Goal: Task Accomplishment & Management: Complete application form

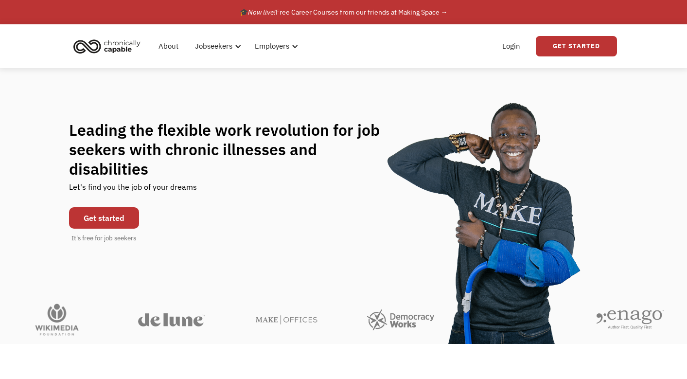
click at [117, 207] on link "Get started" at bounding box center [104, 217] width 70 height 21
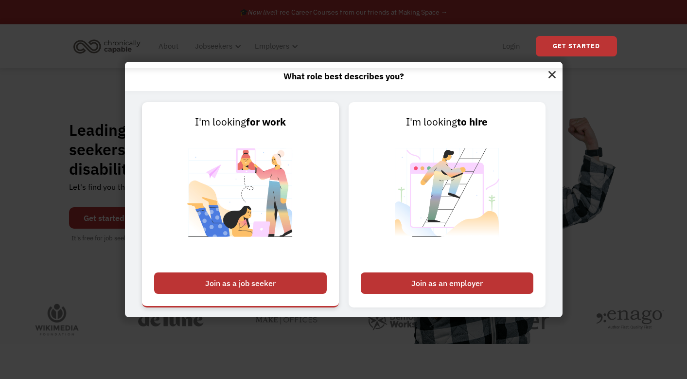
click at [269, 282] on div "Join as a job seeker" at bounding box center [240, 282] width 173 height 21
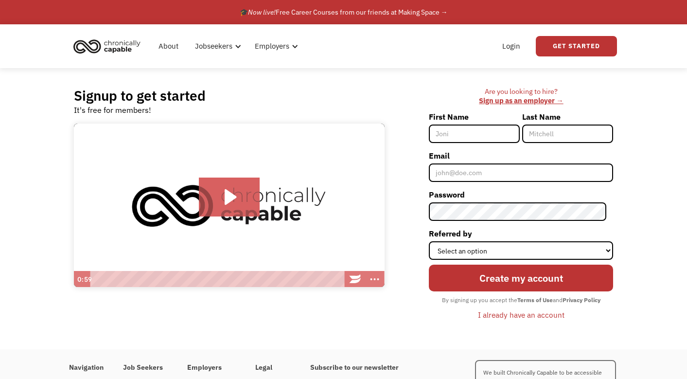
click at [478, 130] on input "First Name" at bounding box center [474, 133] width 91 height 18
type input "[PERSON_NAME]"
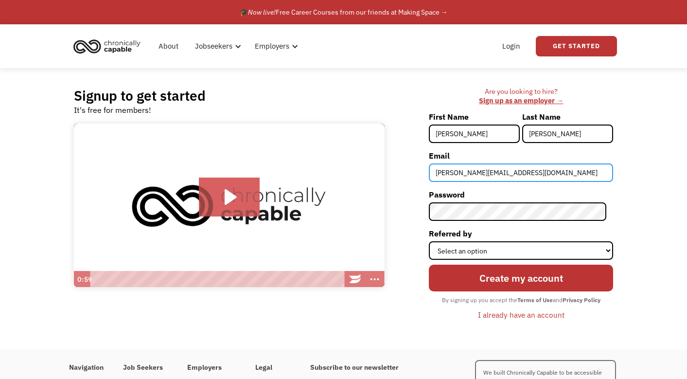
type input "lidiyatishchenko@yahoo.com"
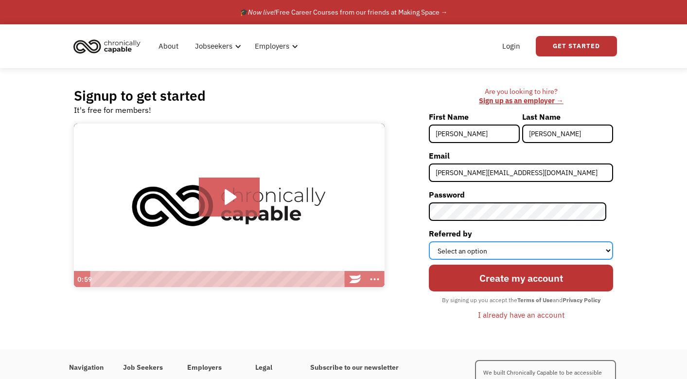
select select "Other"
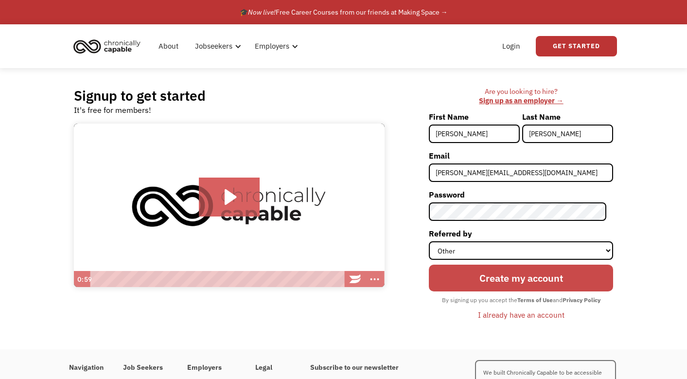
click at [518, 278] on input "Create my account" at bounding box center [521, 277] width 184 height 27
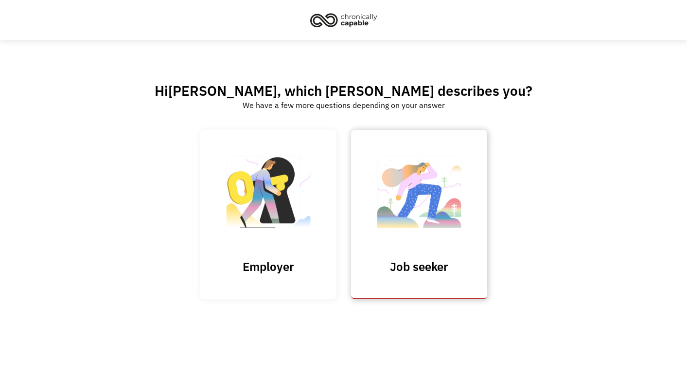
click at [417, 192] on img at bounding box center [418, 196] width 97 height 95
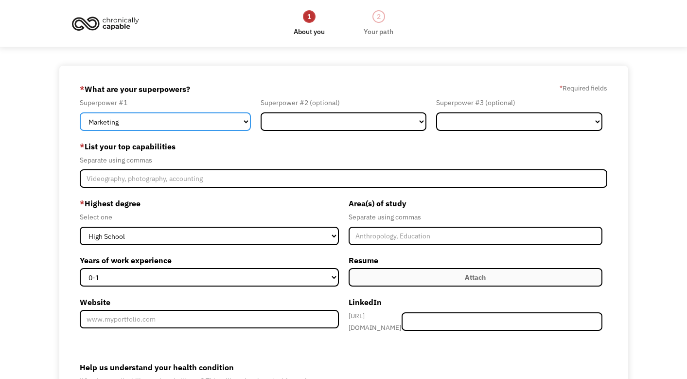
select select "Other"
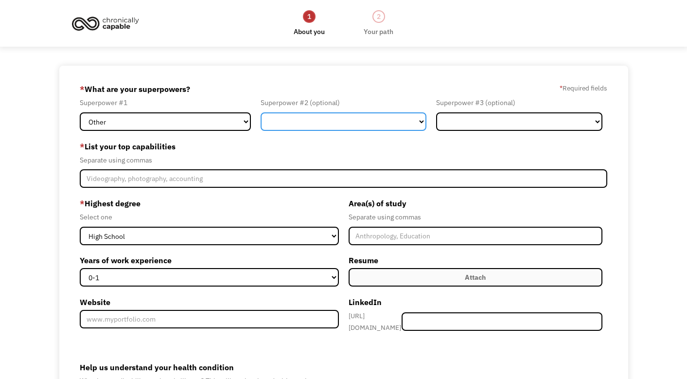
select select "Human Resources"
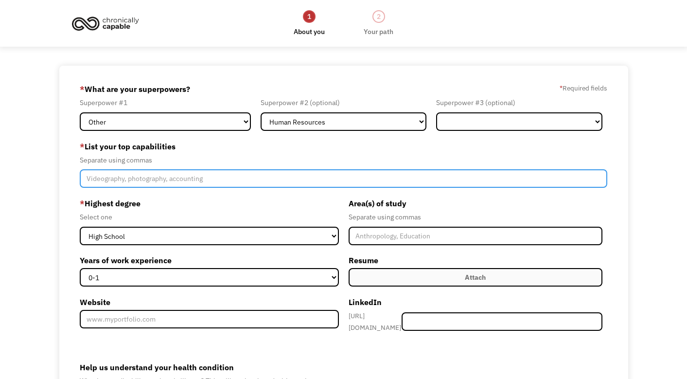
click at [264, 184] on input "Member-Create-Step1" at bounding box center [343, 178] width 527 height 18
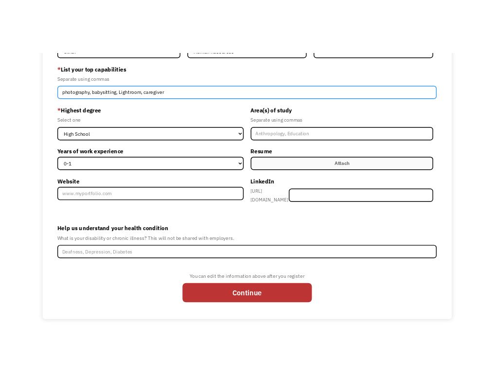
scroll to position [126, 0]
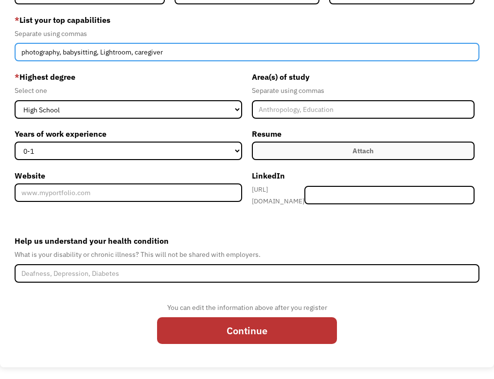
type input "photography, babysitting, Lightroom, caregiver"
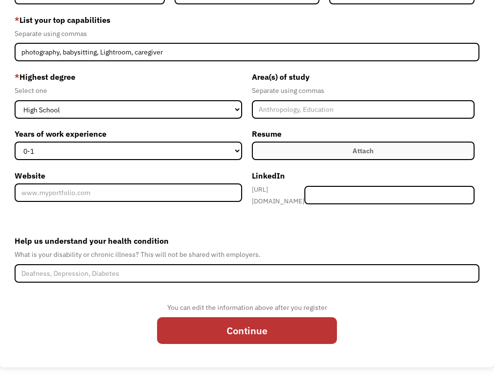
click at [305, 157] on label "Attach" at bounding box center [363, 150] width 223 height 18
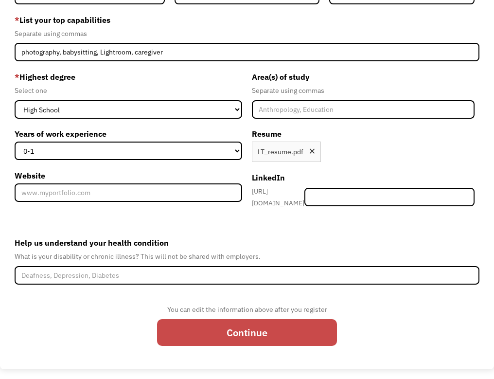
click at [244, 330] on input "Continue" at bounding box center [247, 332] width 180 height 27
type input "Please wait..."
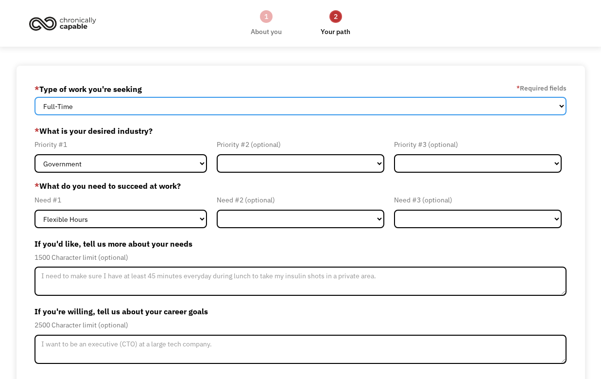
select select "part-time"
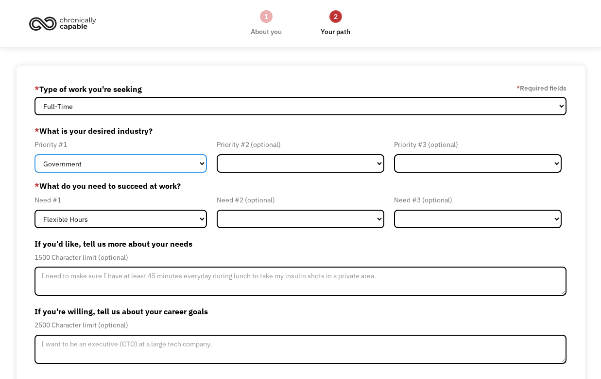
select select "Creative & Design"
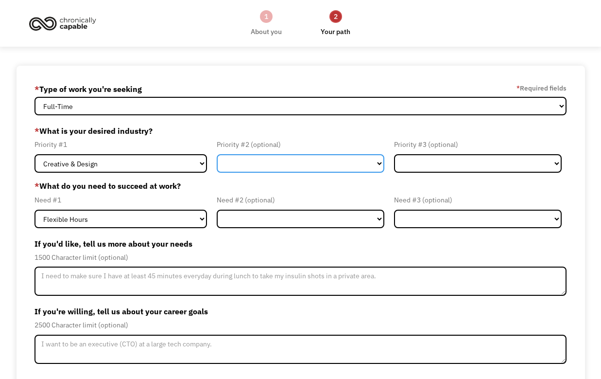
select select "Education"
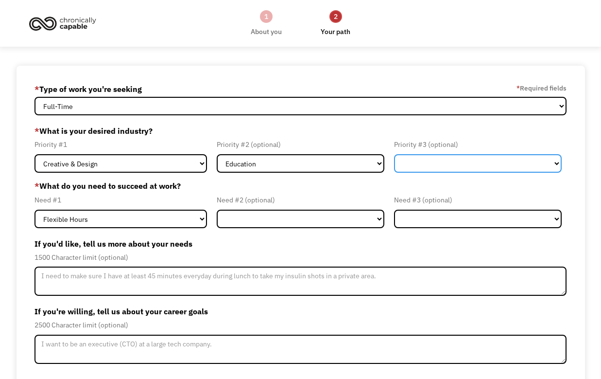
select select "Other"
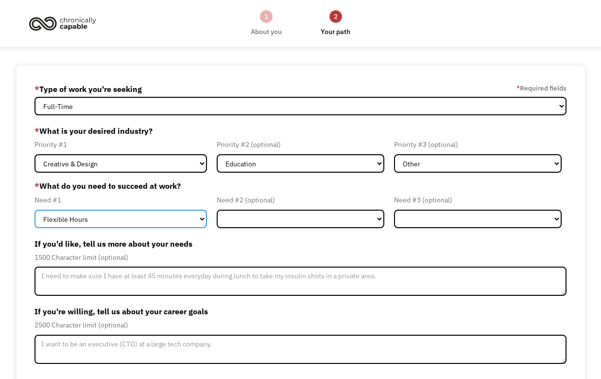
select select "Remote Work"
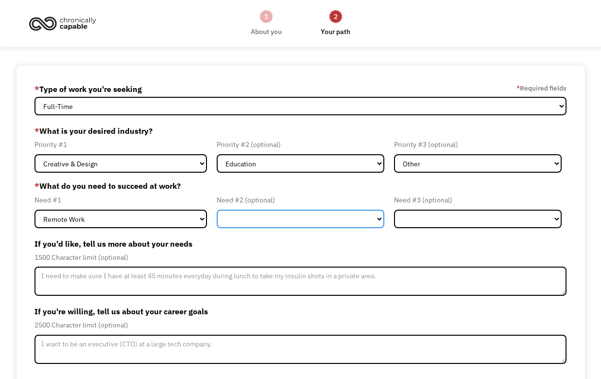
select select "Flexible Hours"
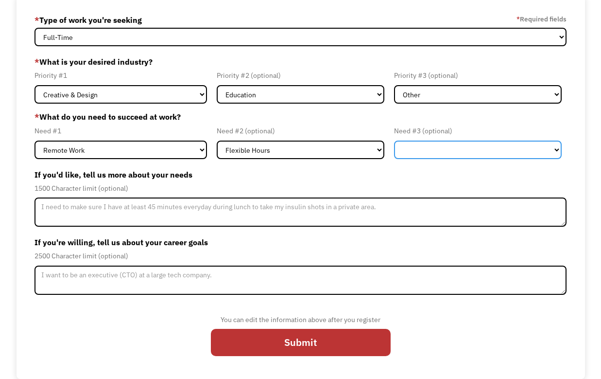
scroll to position [69, 0]
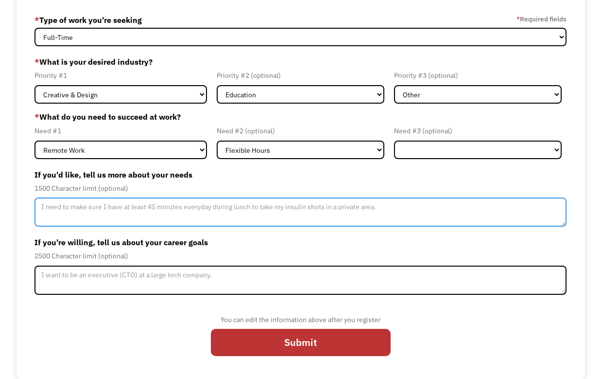
click at [324, 214] on textarea "Member-Update-Form-Step2" at bounding box center [301, 211] width 533 height 29
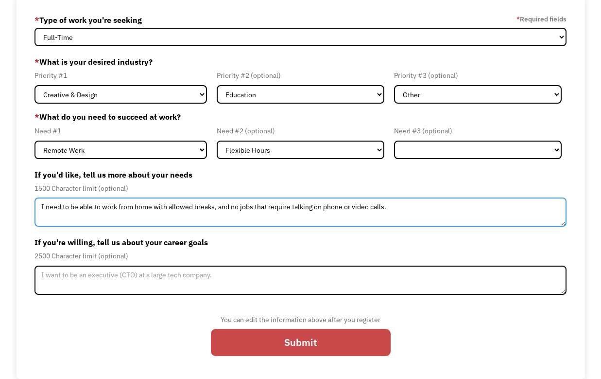
type textarea "I need to be able to work from home with allowed breaks, and no jobs that requi…"
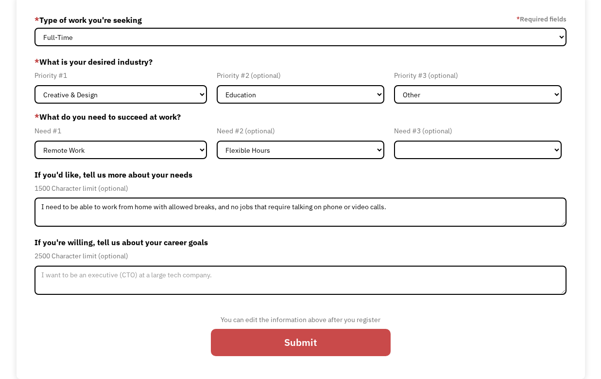
click at [341, 346] on input "Submit" at bounding box center [301, 342] width 180 height 27
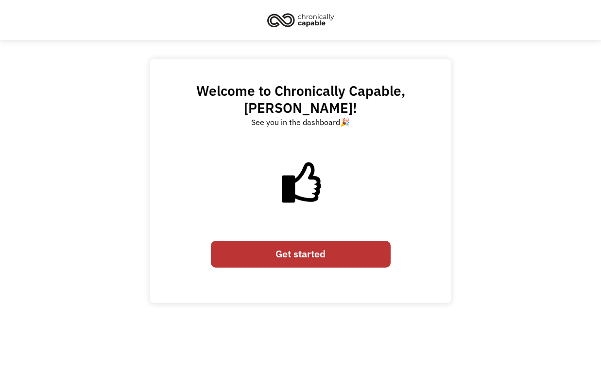
click at [339, 245] on link "Get started" at bounding box center [301, 254] width 180 height 27
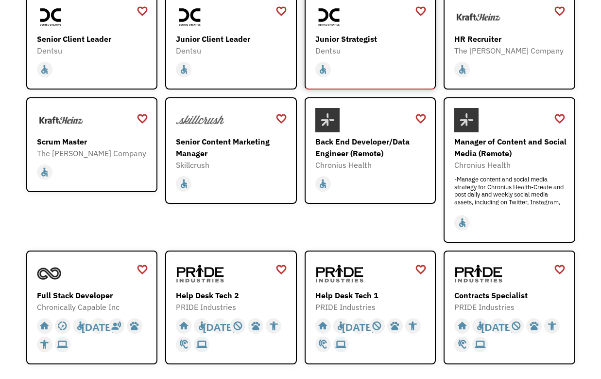
scroll to position [177, 0]
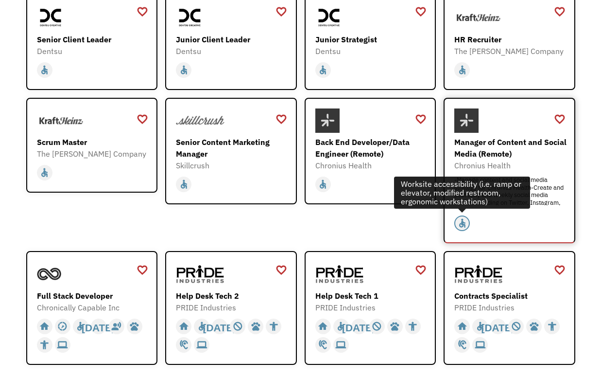
click at [461, 221] on div "accessible" at bounding box center [462, 223] width 10 height 15
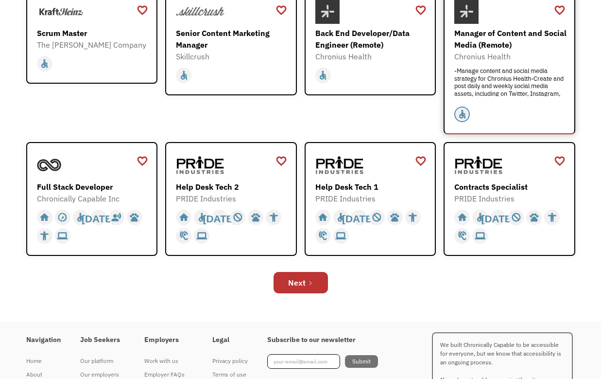
scroll to position [287, 0]
click at [296, 278] on div "Next" at bounding box center [296, 282] width 17 height 12
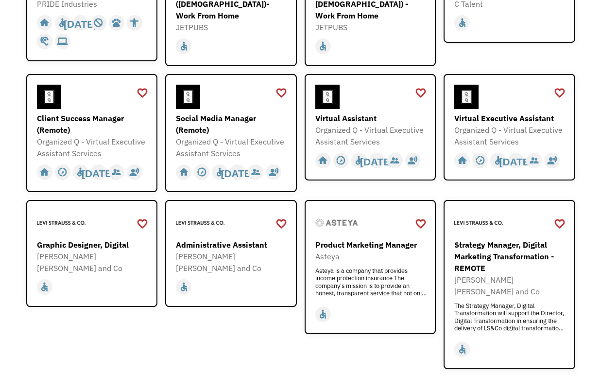
scroll to position [227, 0]
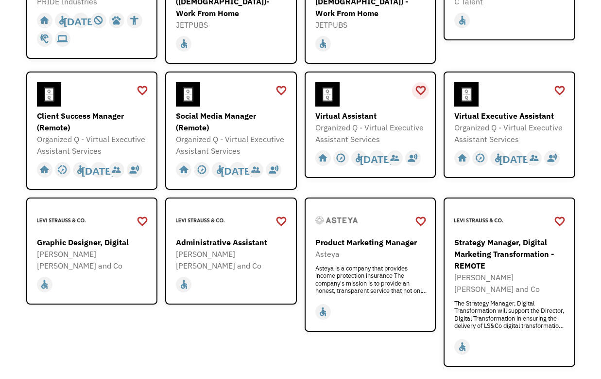
click at [422, 83] on div "favorite_border" at bounding box center [421, 90] width 12 height 15
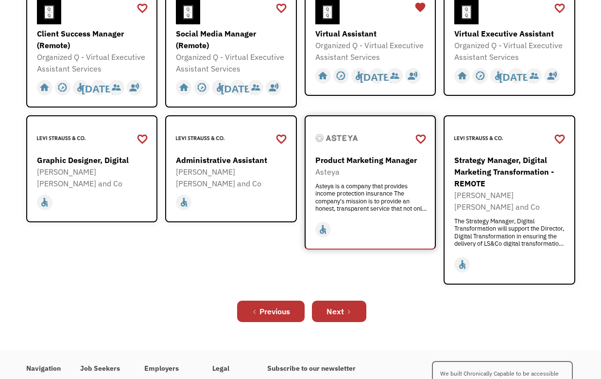
scroll to position [320, 0]
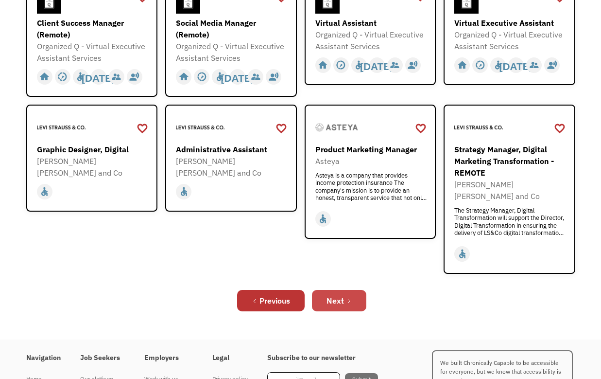
click at [329, 295] on div "Next" at bounding box center [335, 301] width 17 height 12
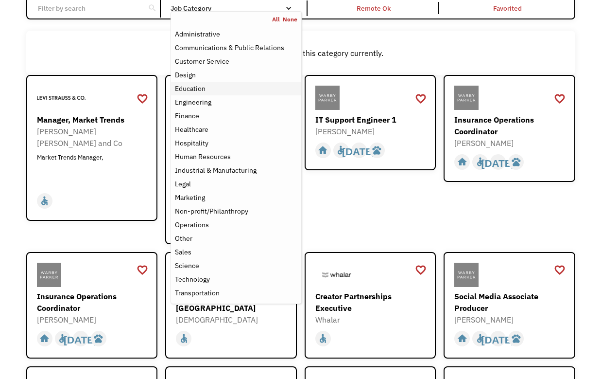
scroll to position [99, 0]
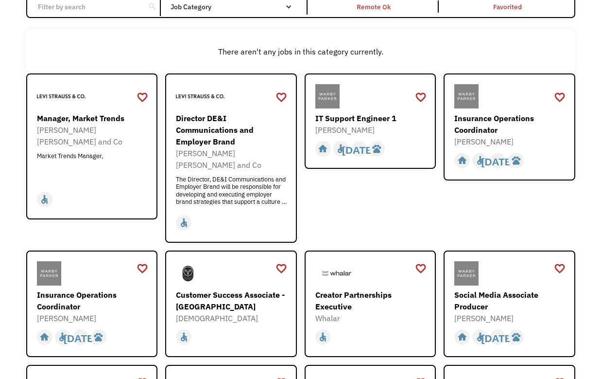
click at [76, 9] on input "Email Form" at bounding box center [86, 7] width 108 height 18
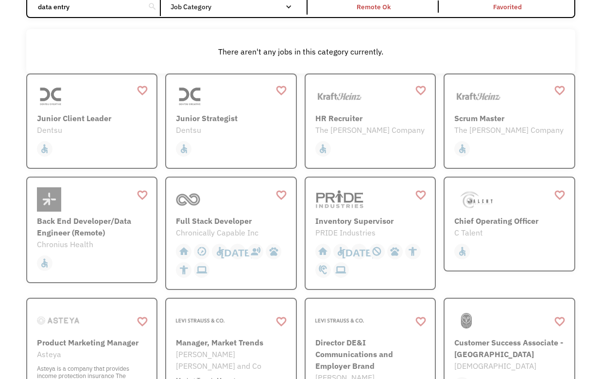
click input "Email Form" at bounding box center [0, 0] width 0 height 0
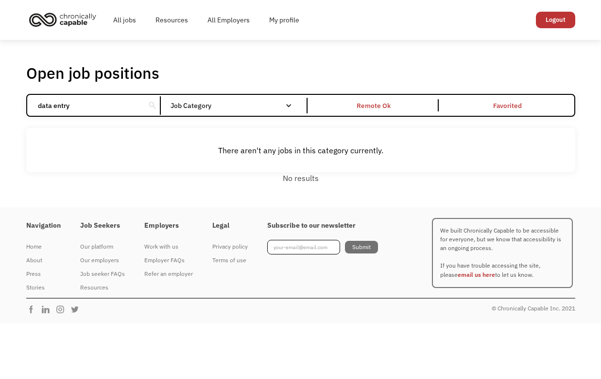
click at [83, 108] on input "data entry" at bounding box center [86, 105] width 108 height 18
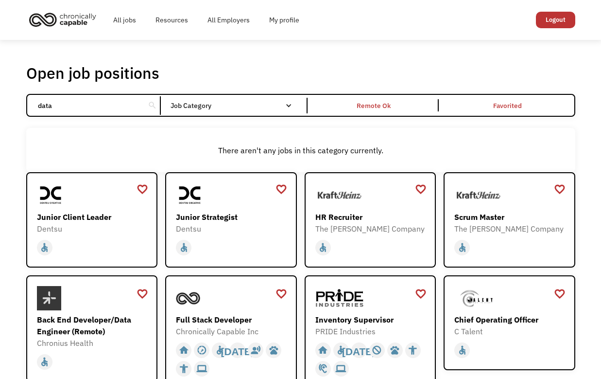
click input "Email Form" at bounding box center [0, 0] width 0 height 0
type input "d"
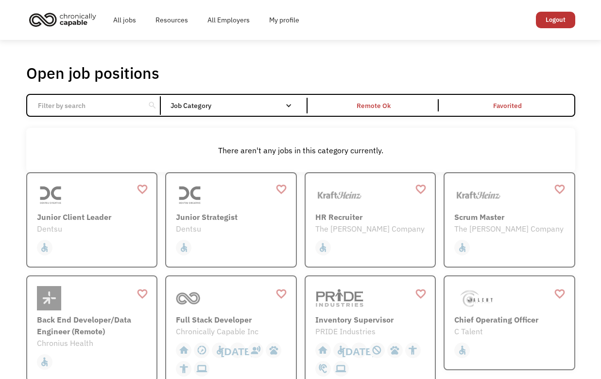
click input "Email Form" at bounding box center [0, 0] width 0 height 0
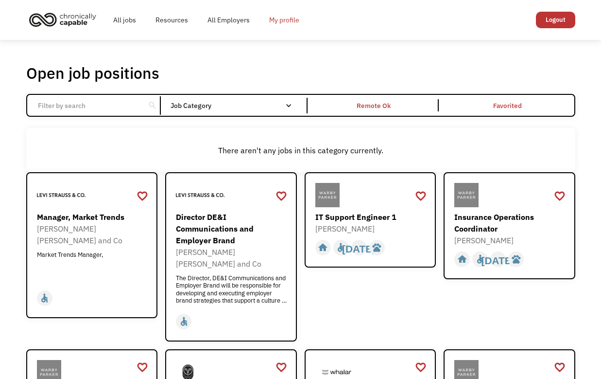
click at [285, 23] on link "My profile" at bounding box center [285, 19] width 50 height 31
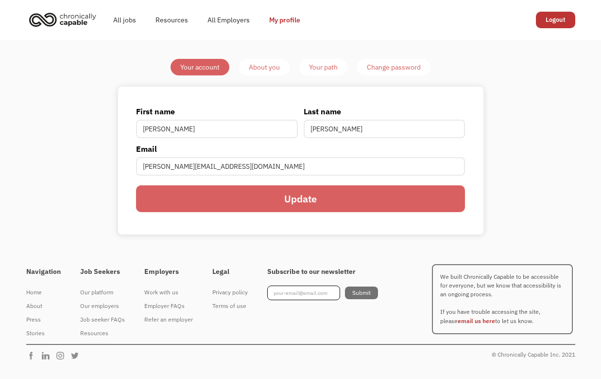
click at [283, 69] on link "About you" at bounding box center [264, 67] width 51 height 17
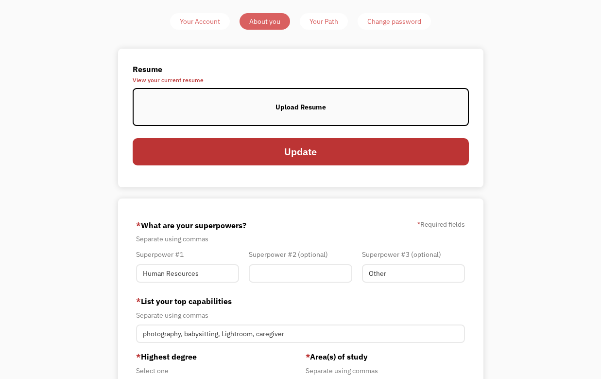
scroll to position [46, 0]
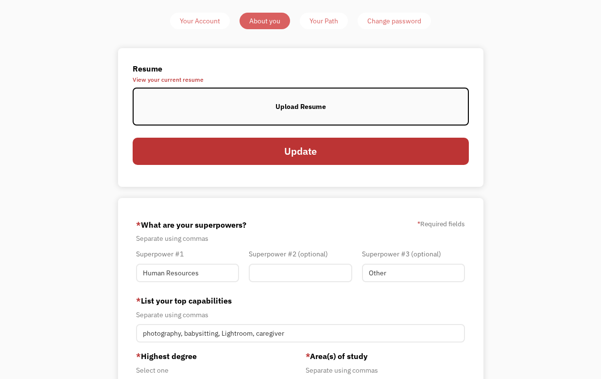
click at [197, 21] on div "Your Account" at bounding box center [200, 21] width 40 height 12
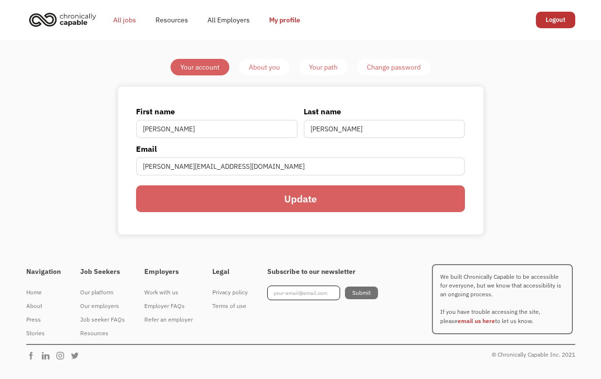
click at [122, 19] on link "All jobs" at bounding box center [125, 19] width 42 height 31
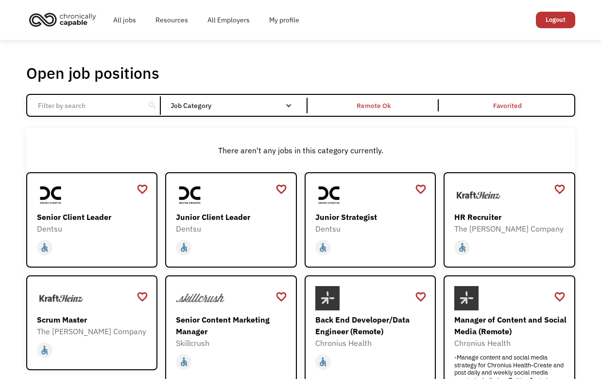
click at [56, 98] on input "Email Form" at bounding box center [86, 105] width 108 height 18
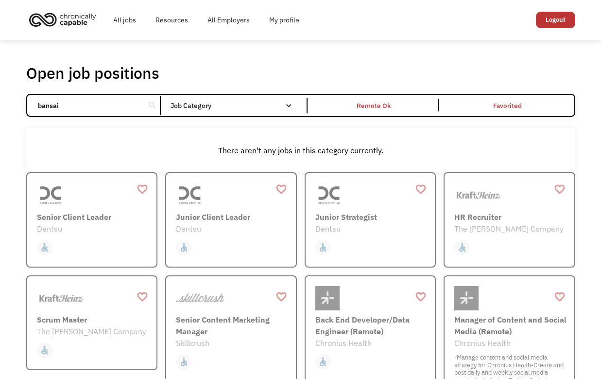
click input "Email Form" at bounding box center [0, 0] width 0 height 0
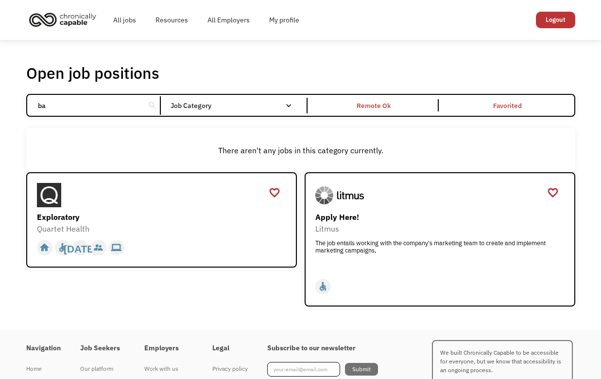
type input "b"
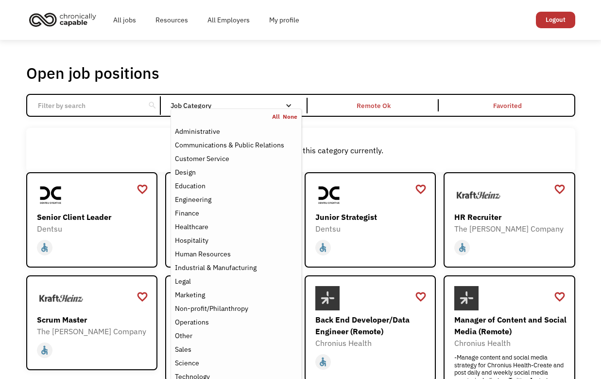
click at [209, 108] on nav "All None Administrative Communications & Public Relations Customer Service Desi…" at bounding box center [236, 254] width 131 height 293
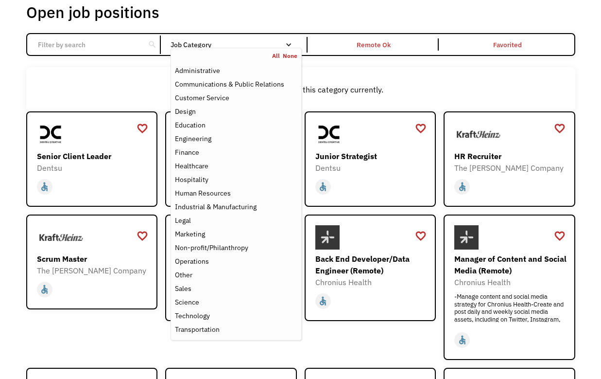
scroll to position [63, 0]
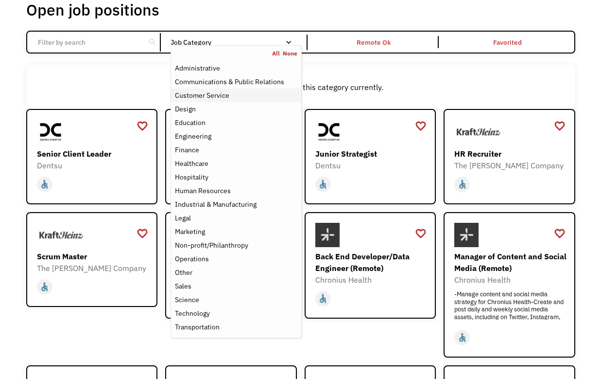
click at [250, 97] on div "Customer Service" at bounding box center [236, 95] width 122 height 12
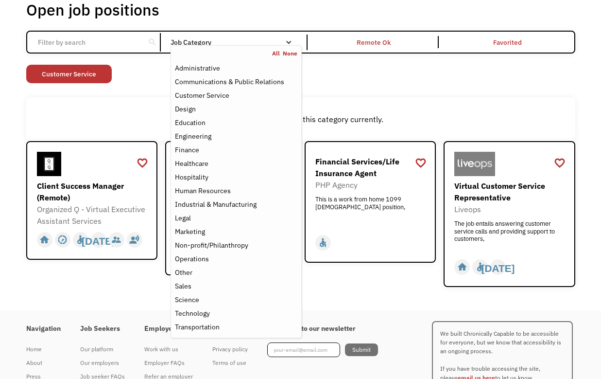
click at [87, 129] on div "There aren't any jobs in this category currently." at bounding box center [300, 119] width 549 height 44
click at [209, 43] on div "Job Category" at bounding box center [236, 42] width 131 height 7
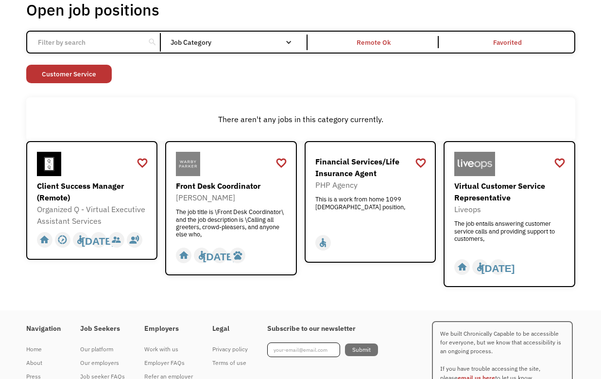
click at [209, 43] on div "Job Category" at bounding box center [236, 42] width 131 height 7
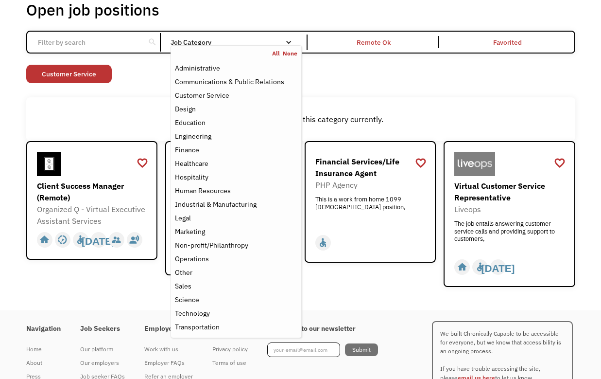
click at [280, 53] on link "All" at bounding box center [277, 54] width 11 height 8
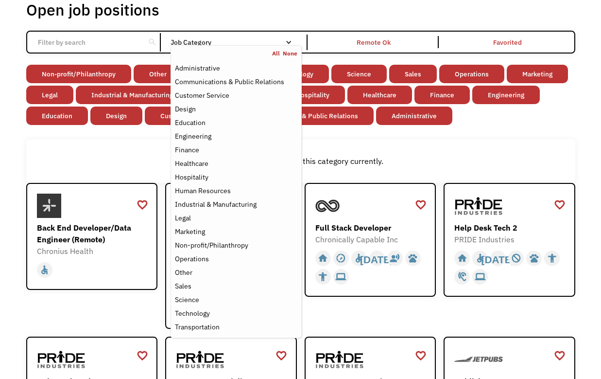
click at [559, 111] on div "Non-profit/Philanthropy Other Transportation Technology Science Sales Operation…" at bounding box center [300, 96] width 549 height 63
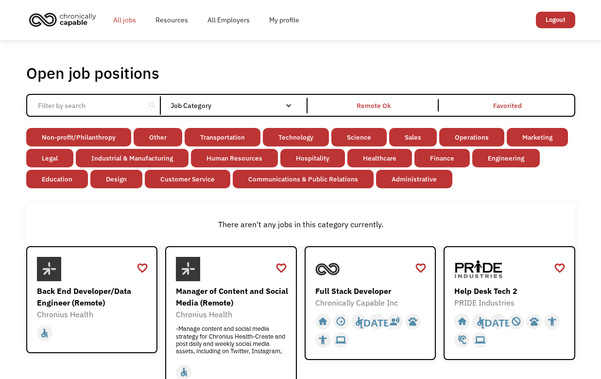
click at [127, 20] on link "All jobs" at bounding box center [125, 19] width 42 height 31
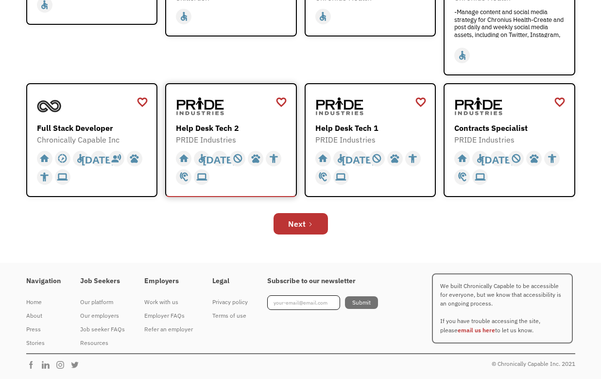
scroll to position [345, 0]
click at [290, 215] on link "Next" at bounding box center [301, 223] width 54 height 21
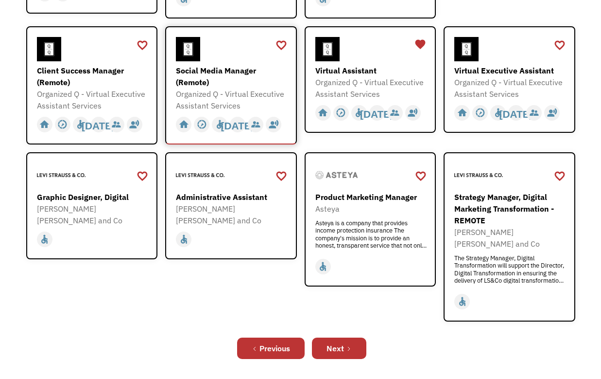
scroll to position [274, 0]
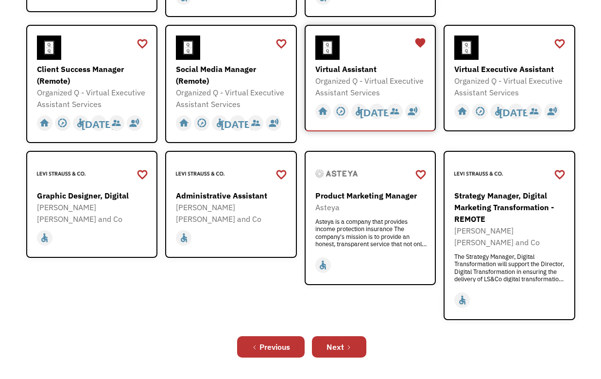
click at [335, 63] on div "Virtual Assistant" at bounding box center [371, 69] width 113 height 12
click at [330, 341] on div "Next" at bounding box center [335, 347] width 17 height 12
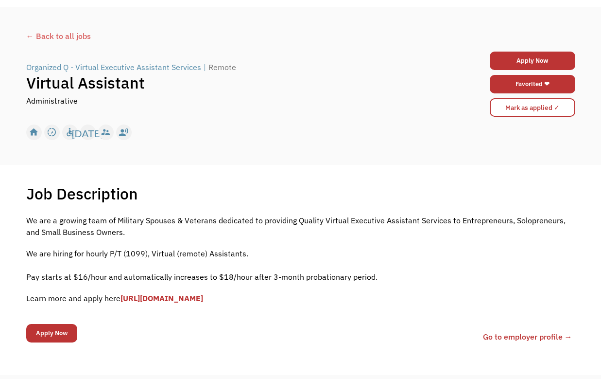
scroll to position [84, 0]
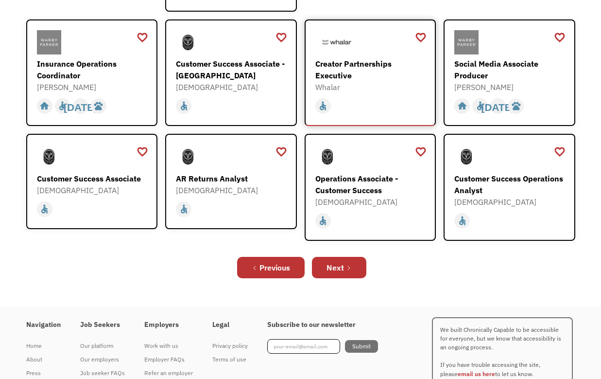
scroll to position [330, 0]
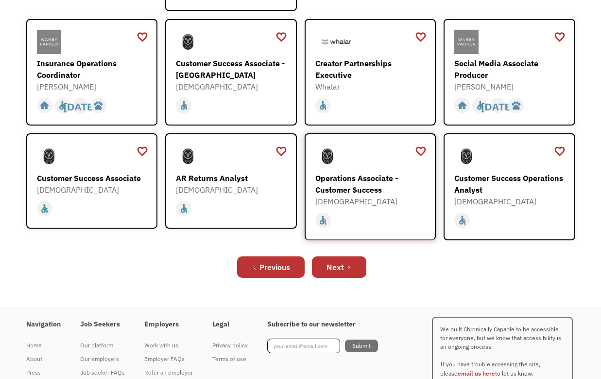
click at [358, 173] on div "Operations Associate - Customer Success" at bounding box center [371, 183] width 113 height 23
click at [355, 256] on link "Next" at bounding box center [339, 266] width 54 height 21
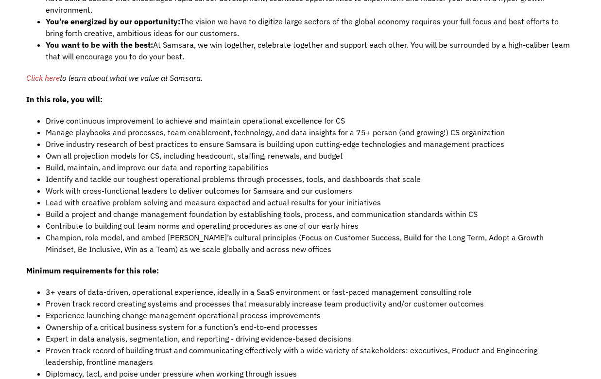
scroll to position [772, 0]
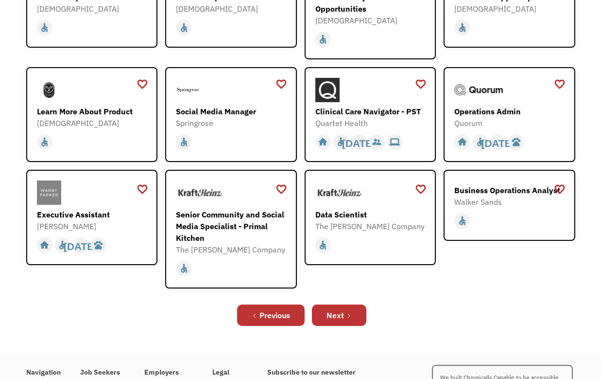
scroll to position [221, 0]
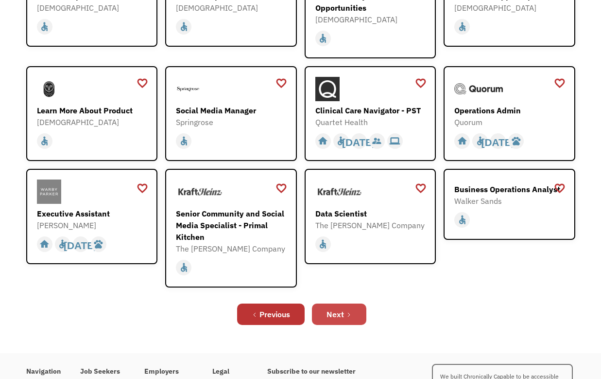
click at [342, 317] on div "Next" at bounding box center [335, 314] width 17 height 12
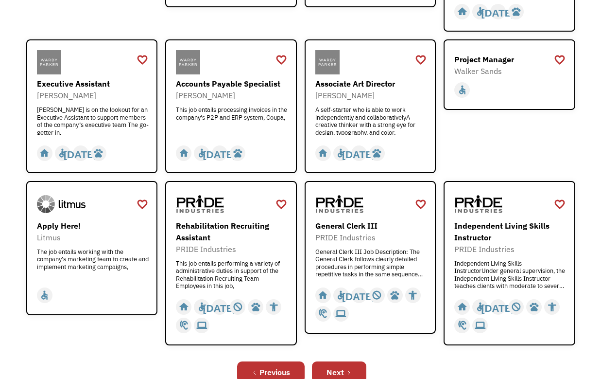
scroll to position [276, 0]
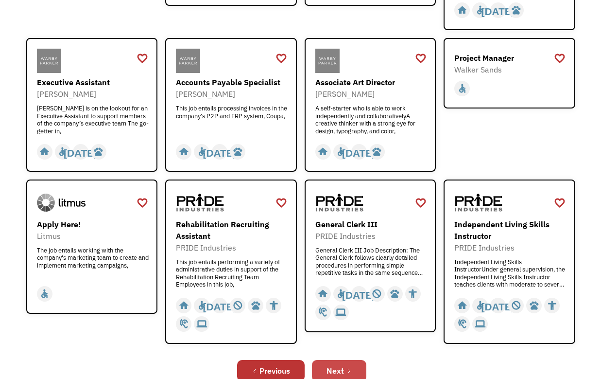
click at [331, 360] on link "Next" at bounding box center [339, 370] width 54 height 21
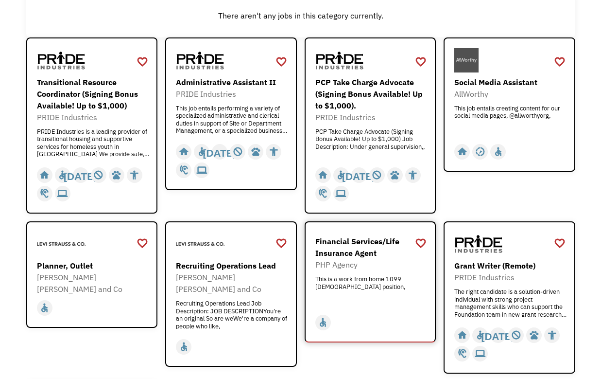
scroll to position [134, 0]
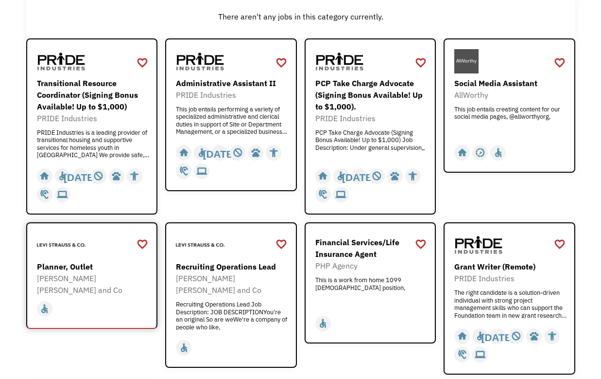
click at [80, 264] on div "Planner, Outlet" at bounding box center [93, 267] width 113 height 12
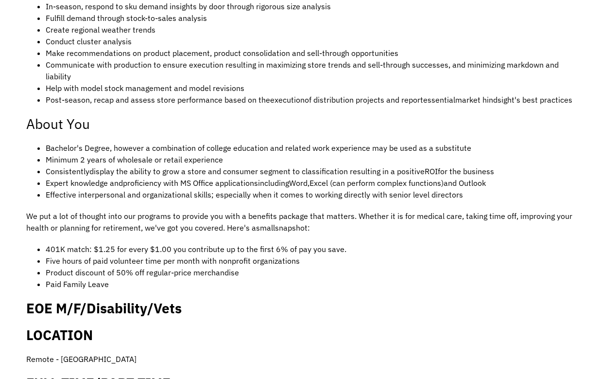
scroll to position [485, 0]
